Goal: Task Accomplishment & Management: Manage account settings

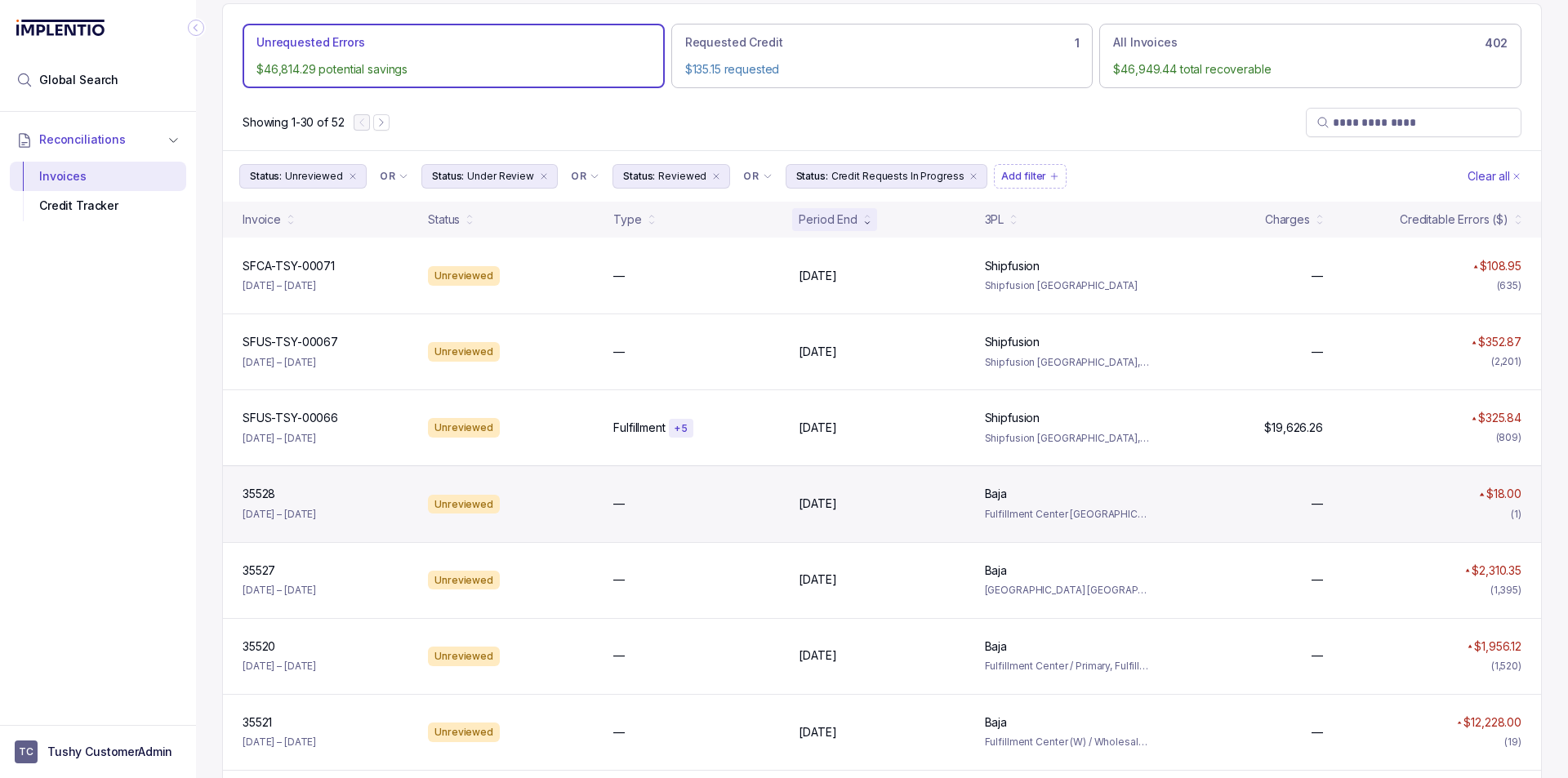
scroll to position [245, 0]
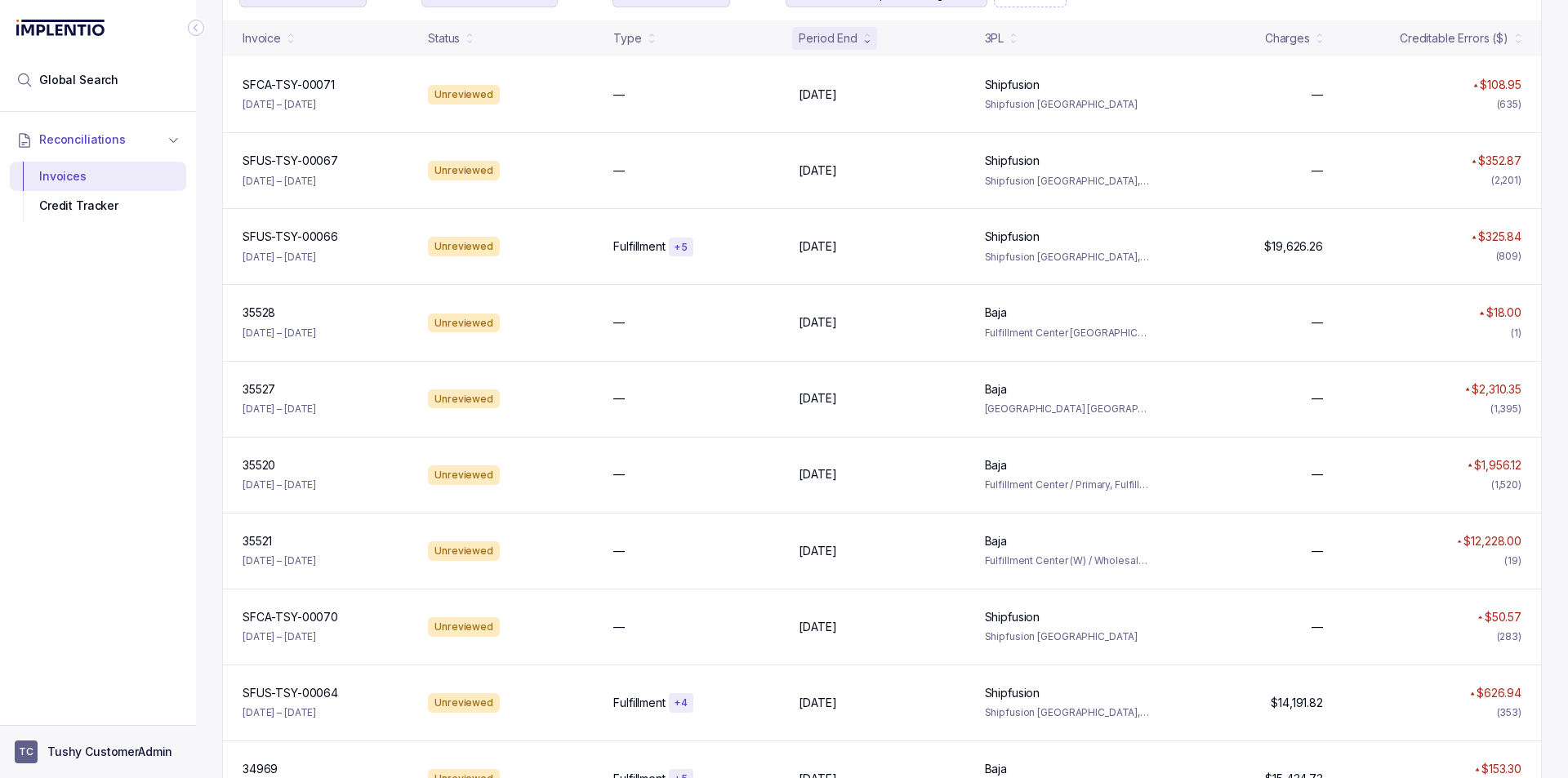
click at [99, 745] on p "Tushy CustomerAdmin" at bounding box center [110, 751] width 125 height 16
click at [79, 711] on p "Logout" at bounding box center [108, 716] width 135 height 16
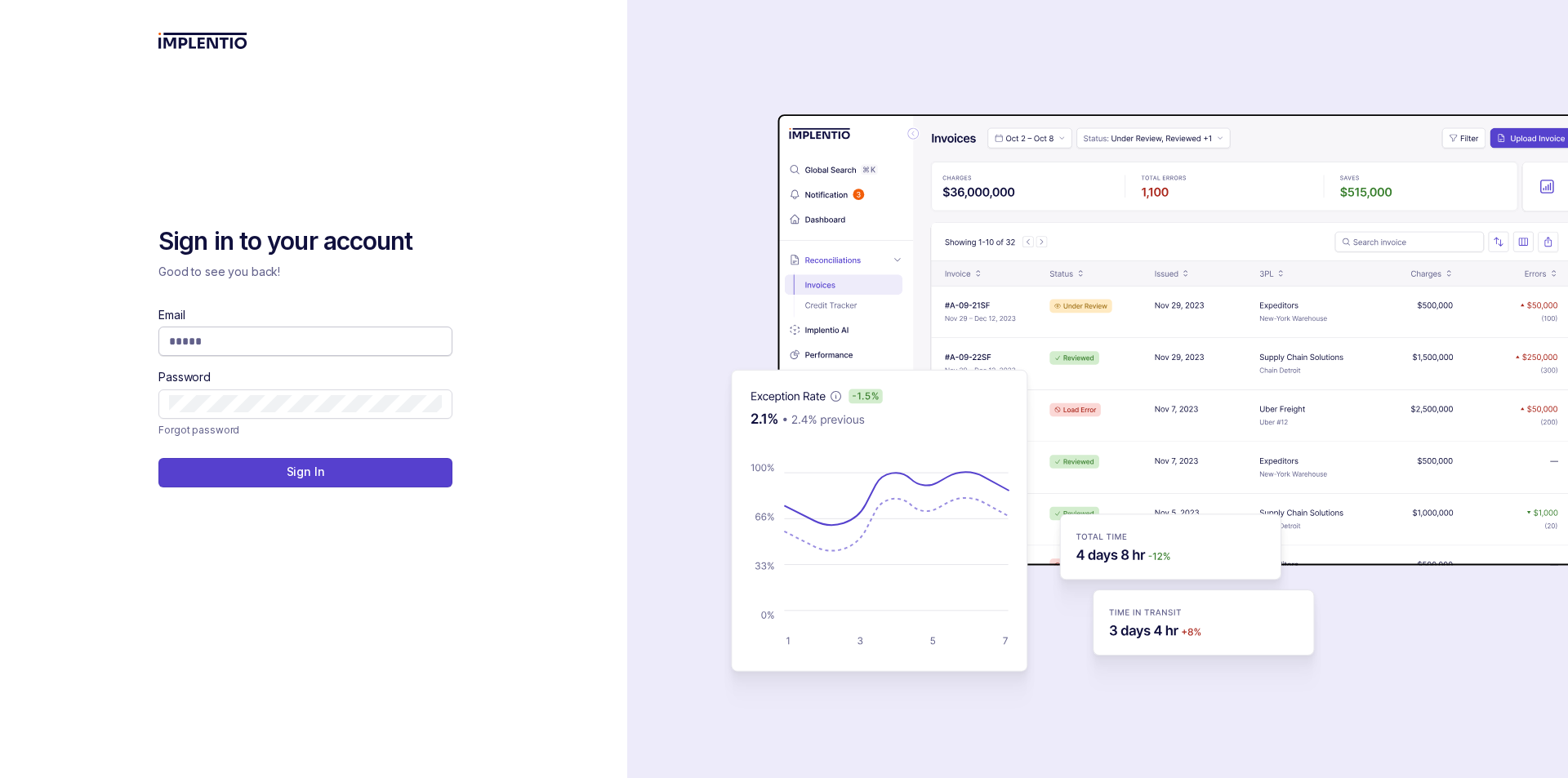
click at [319, 349] on span at bounding box center [305, 341] width 294 height 29
click at [317, 347] on input "Email" at bounding box center [305, 341] width 272 height 16
type input "**********"
